Goal: Task Accomplishment & Management: Manage account settings

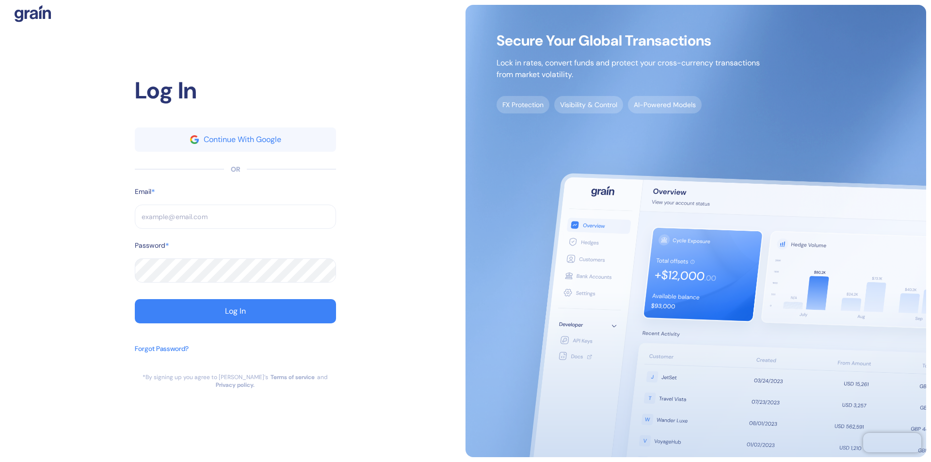
click at [235, 221] on input "text" at bounding box center [235, 217] width 201 height 24
type input "suppo"
type input "s"
type input "suppor"
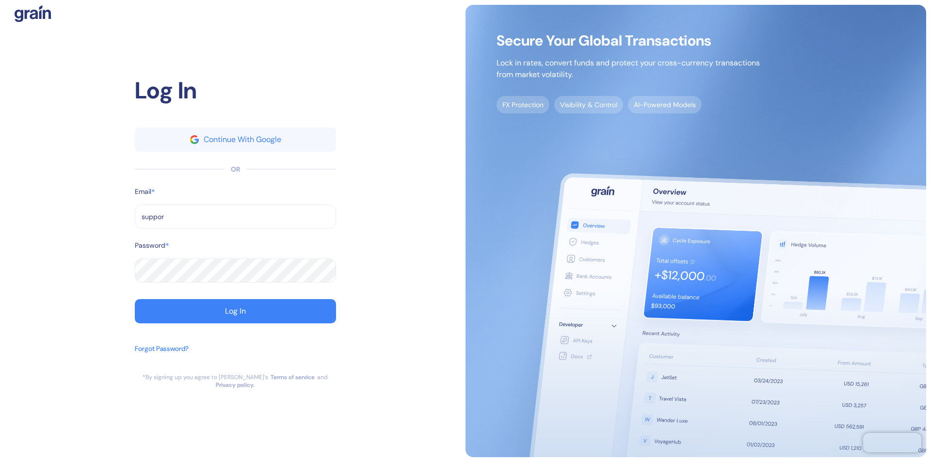
type input "support"
type input "[EMAIL_ADDRESS][DOMAIN_NAME]"
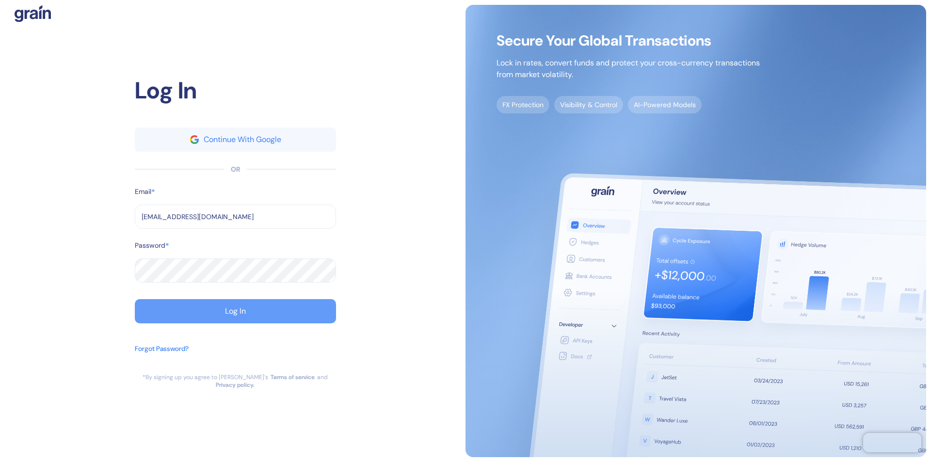
click at [235, 315] on div "Log In" at bounding box center [235, 311] width 21 height 8
